Goal: Check status: Check status

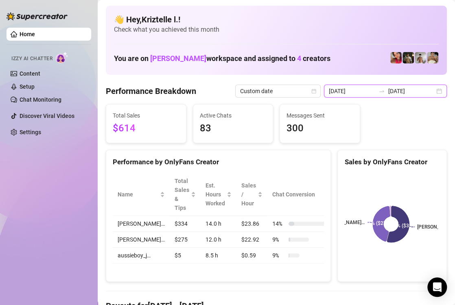
click at [356, 88] on input "[DATE]" at bounding box center [352, 91] width 46 height 9
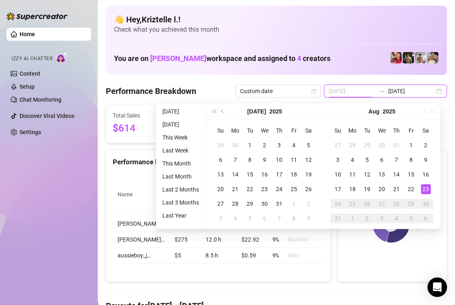
type input "[DATE]"
click at [423, 190] on div "23" at bounding box center [426, 189] width 10 height 10
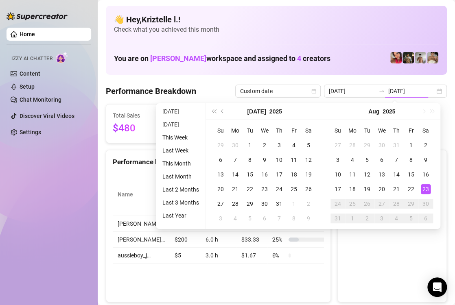
type input "[DATE]"
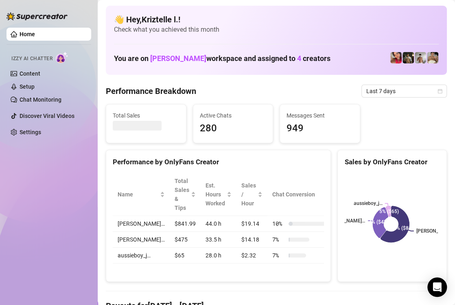
click at [350, 132] on div "Messages Sent 949" at bounding box center [320, 124] width 80 height 38
click at [401, 89] on span "Last 7 days" at bounding box center [404, 91] width 76 height 12
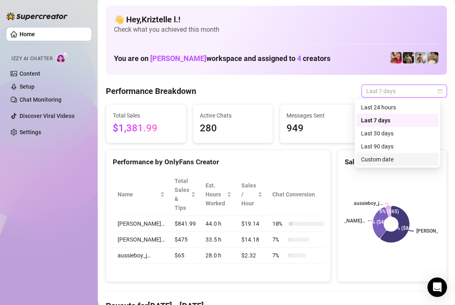
click at [402, 156] on div "Custom date" at bounding box center [397, 159] width 72 height 9
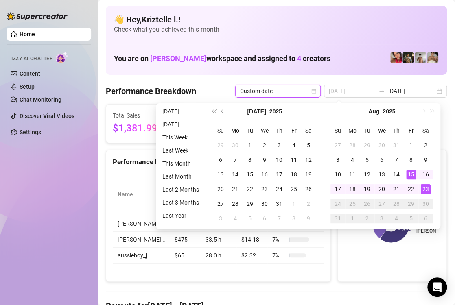
type input "[DATE]"
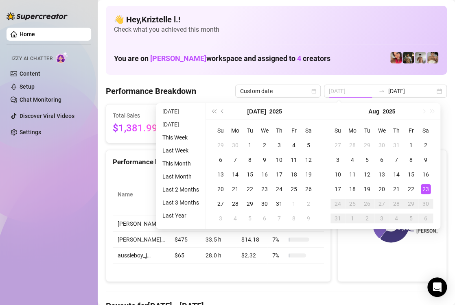
click at [429, 190] on div "23" at bounding box center [426, 189] width 10 height 10
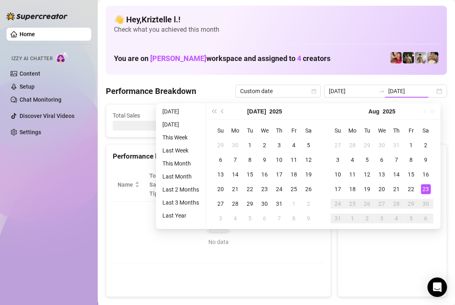
type input "[DATE]"
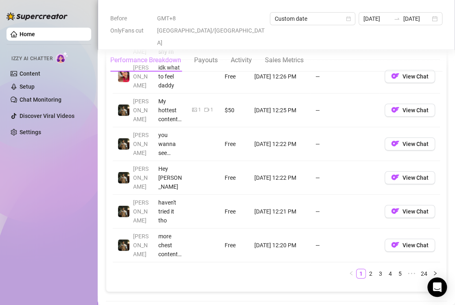
scroll to position [840, 0]
